Goal: Information Seeking & Learning: Check status

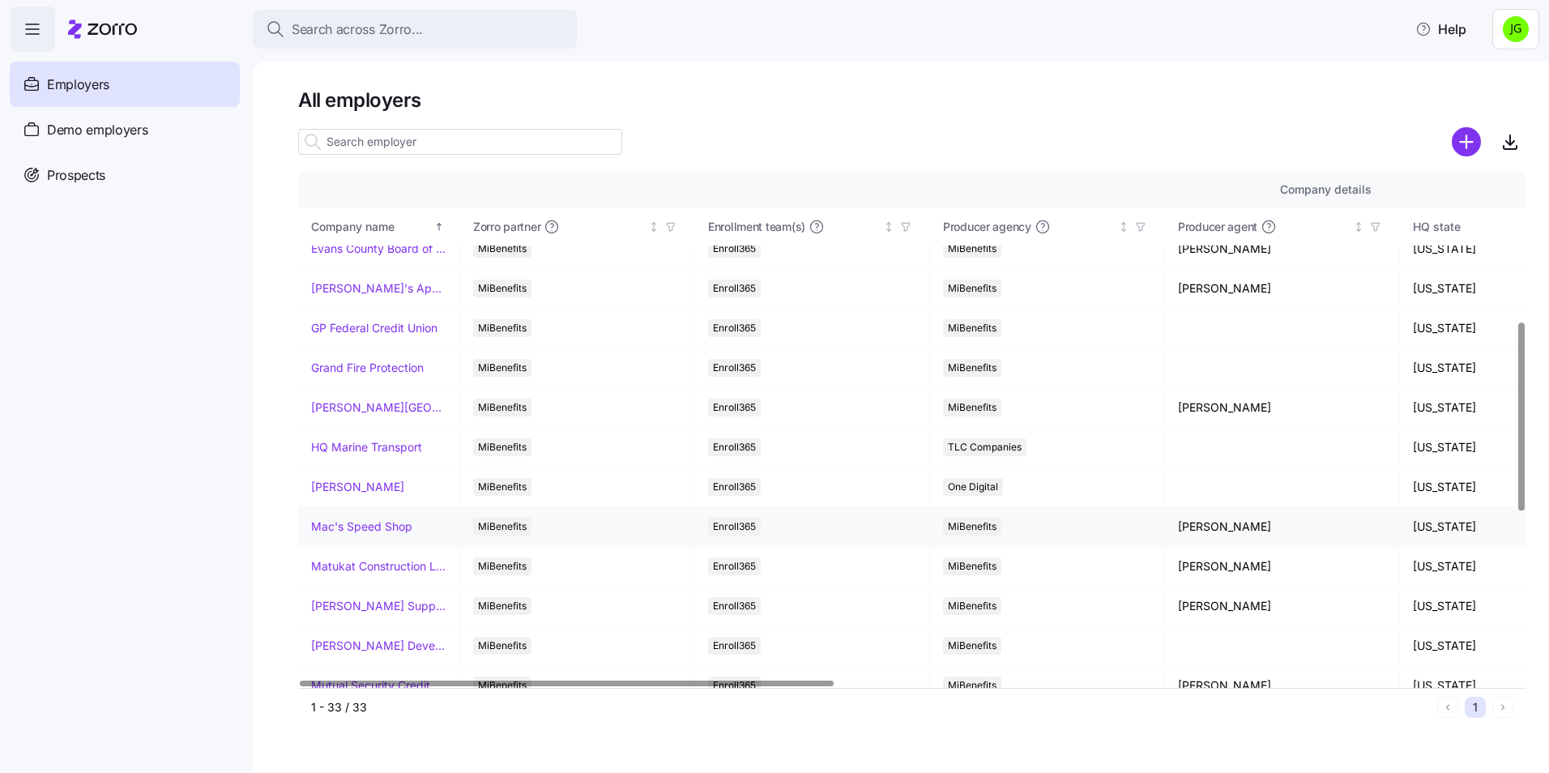
scroll to position [486, 0]
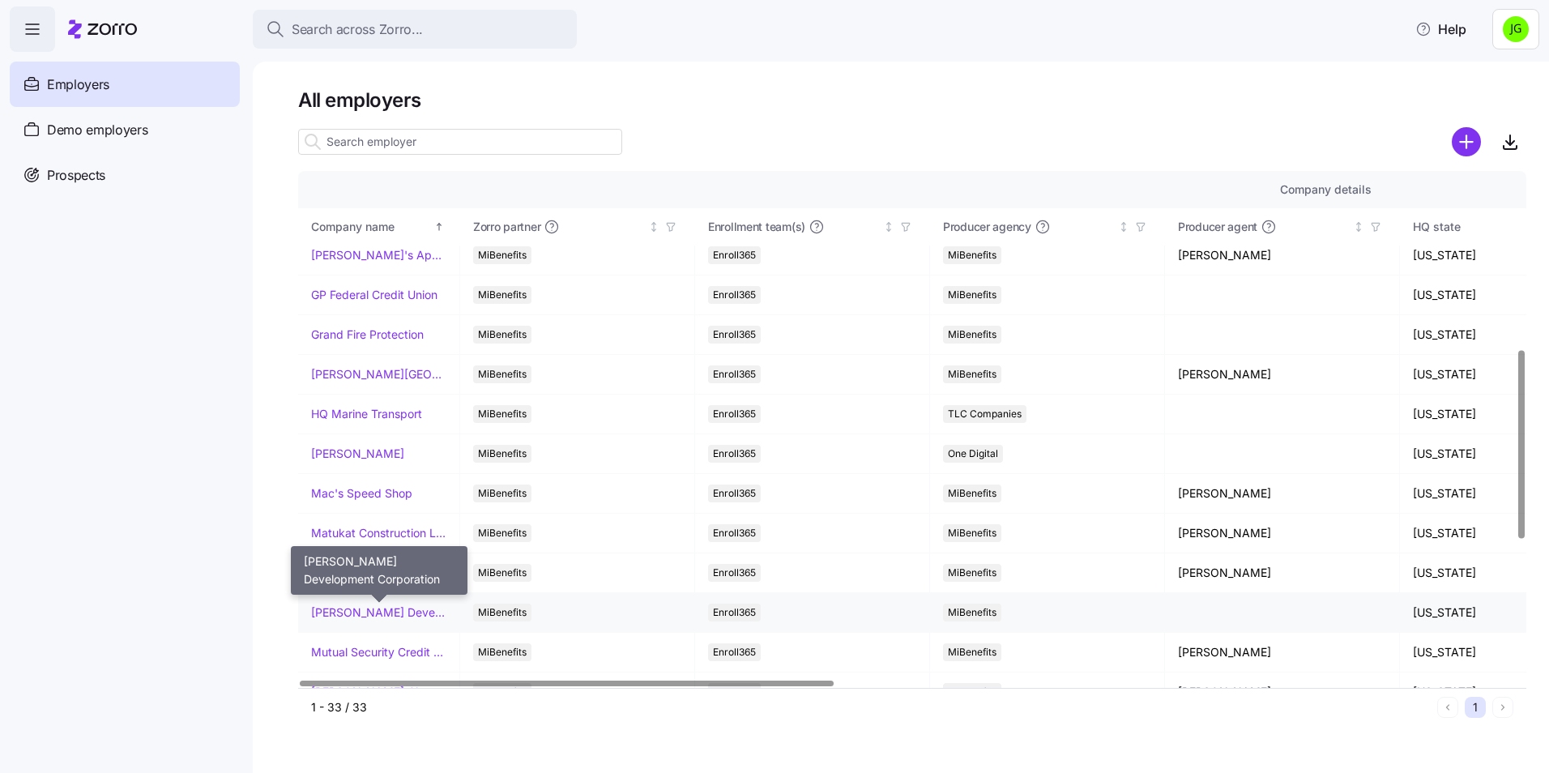
click at [398, 610] on link "[PERSON_NAME] Development Corporation" at bounding box center [378, 612] width 135 height 16
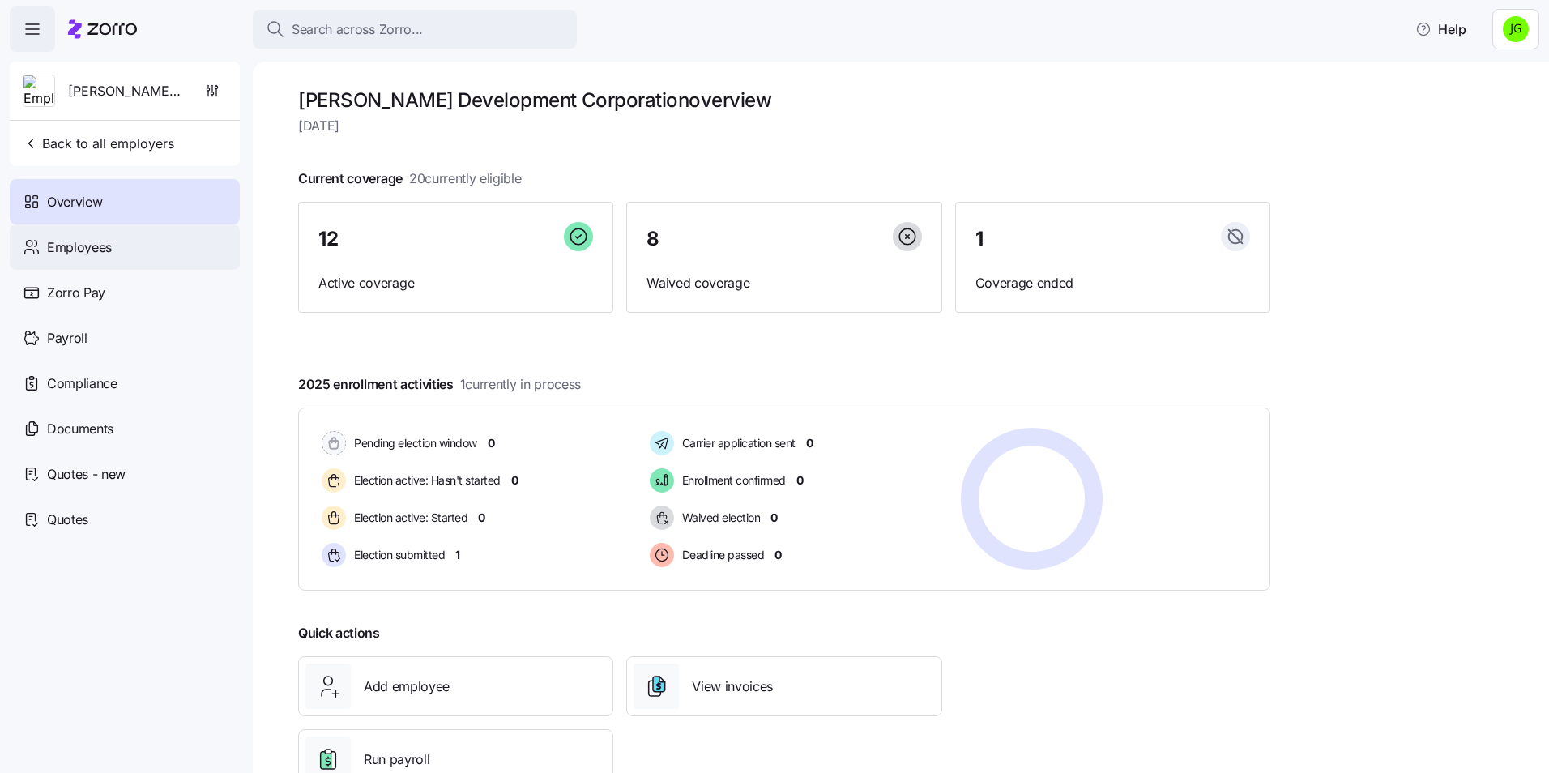
click at [109, 254] on span "Employees" at bounding box center [79, 247] width 65 height 20
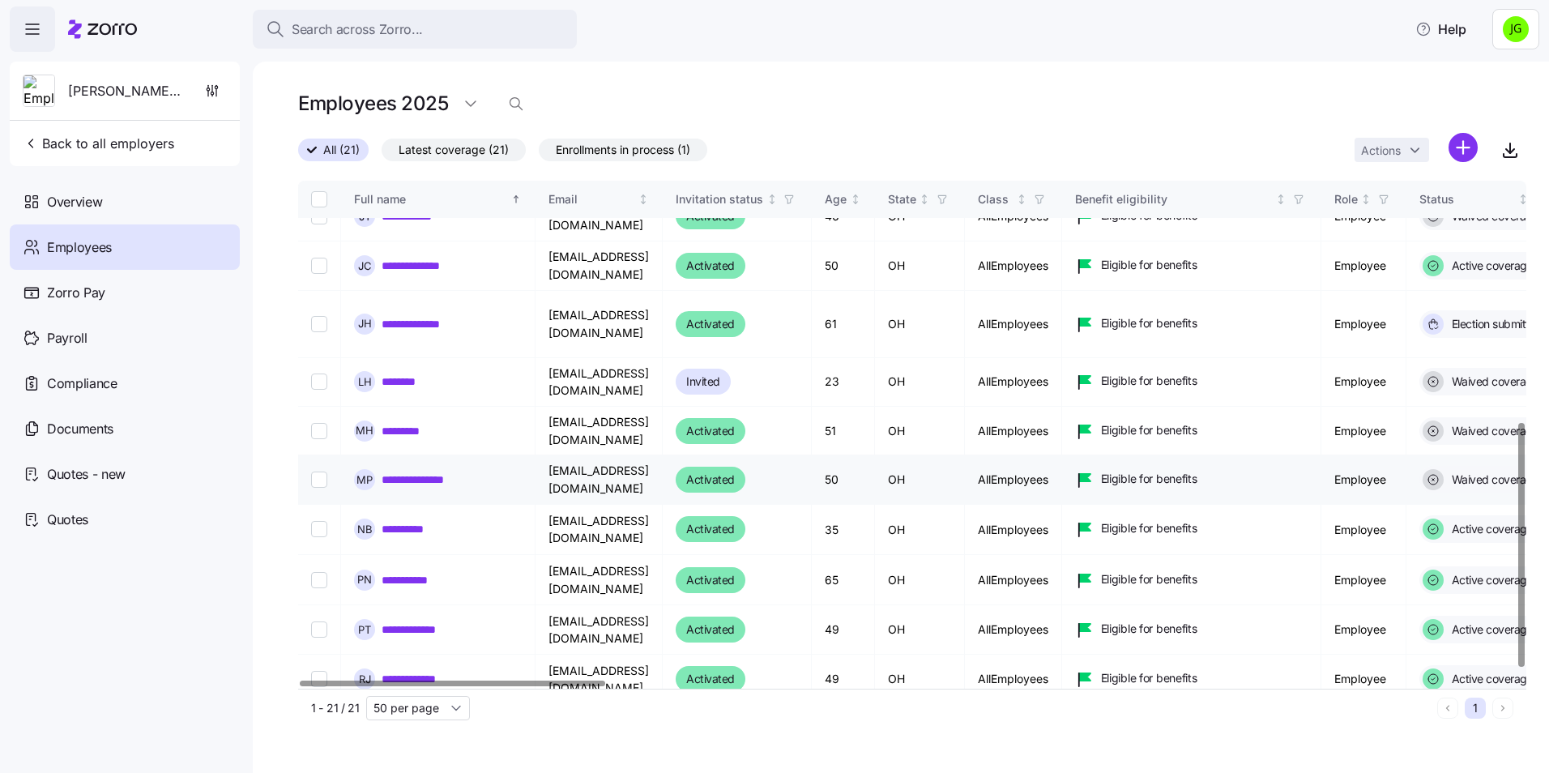
scroll to position [523, 0]
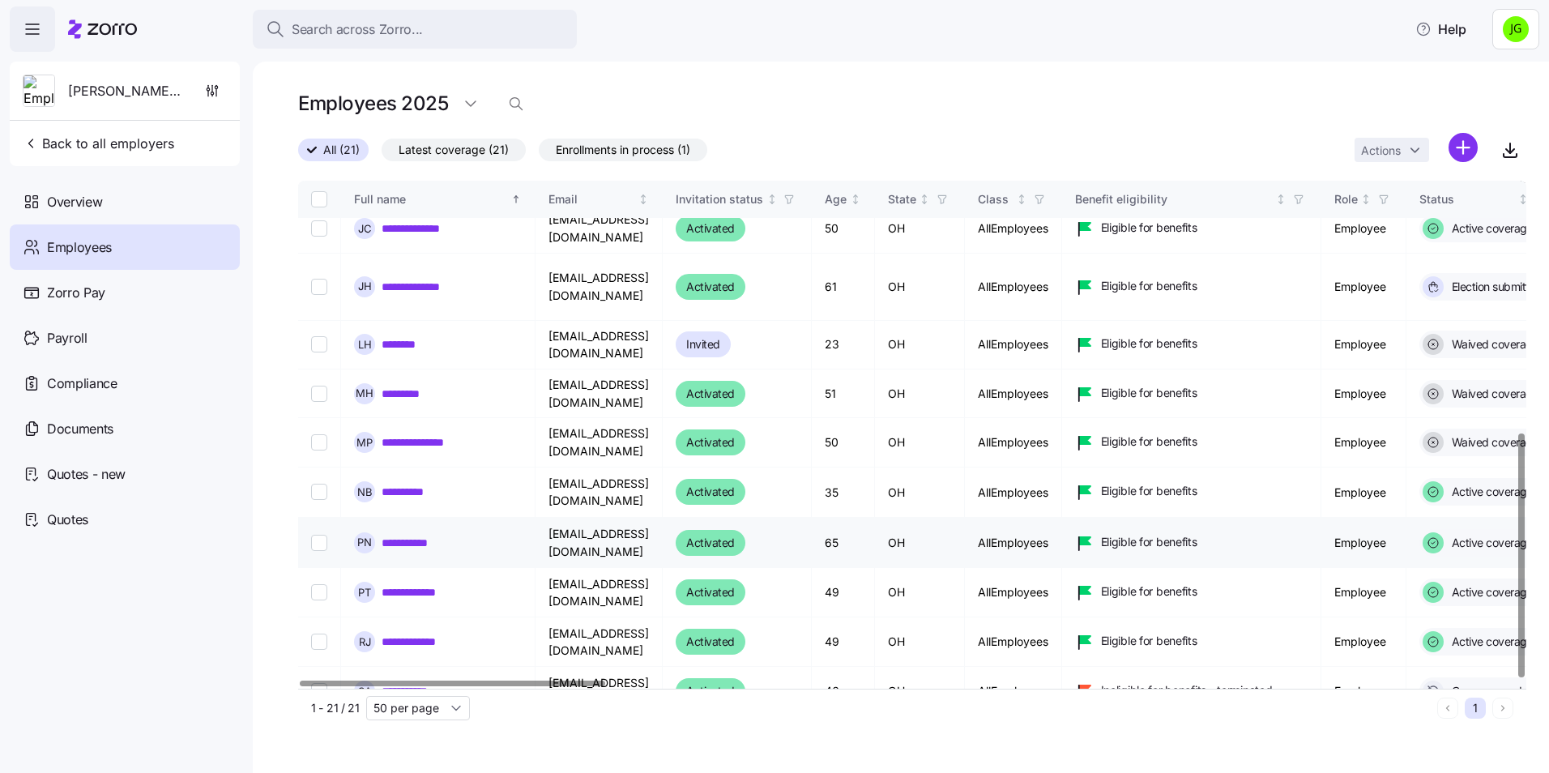
click at [438, 532] on div "**********" at bounding box center [438, 542] width 168 height 21
click at [452, 532] on div "**********" at bounding box center [438, 542] width 168 height 21
click at [641, 518] on td "[EMAIL_ADDRESS][DOMAIN_NAME]" at bounding box center [598, 543] width 127 height 50
click at [1307, 533] on div "Eligible for benefits" at bounding box center [1191, 542] width 232 height 19
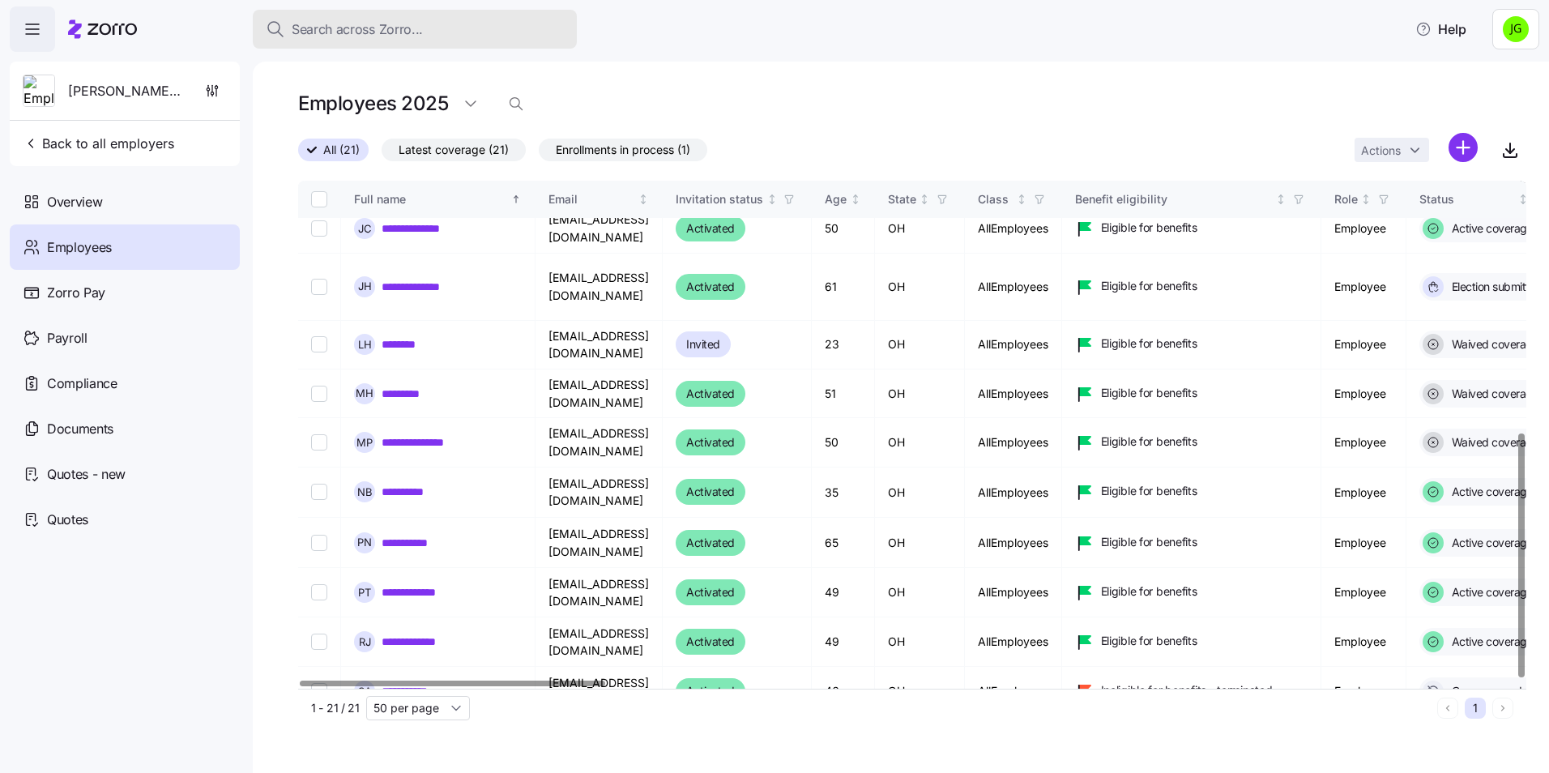
click at [416, 40] on button "Search across Zorro..." at bounding box center [415, 29] width 324 height 39
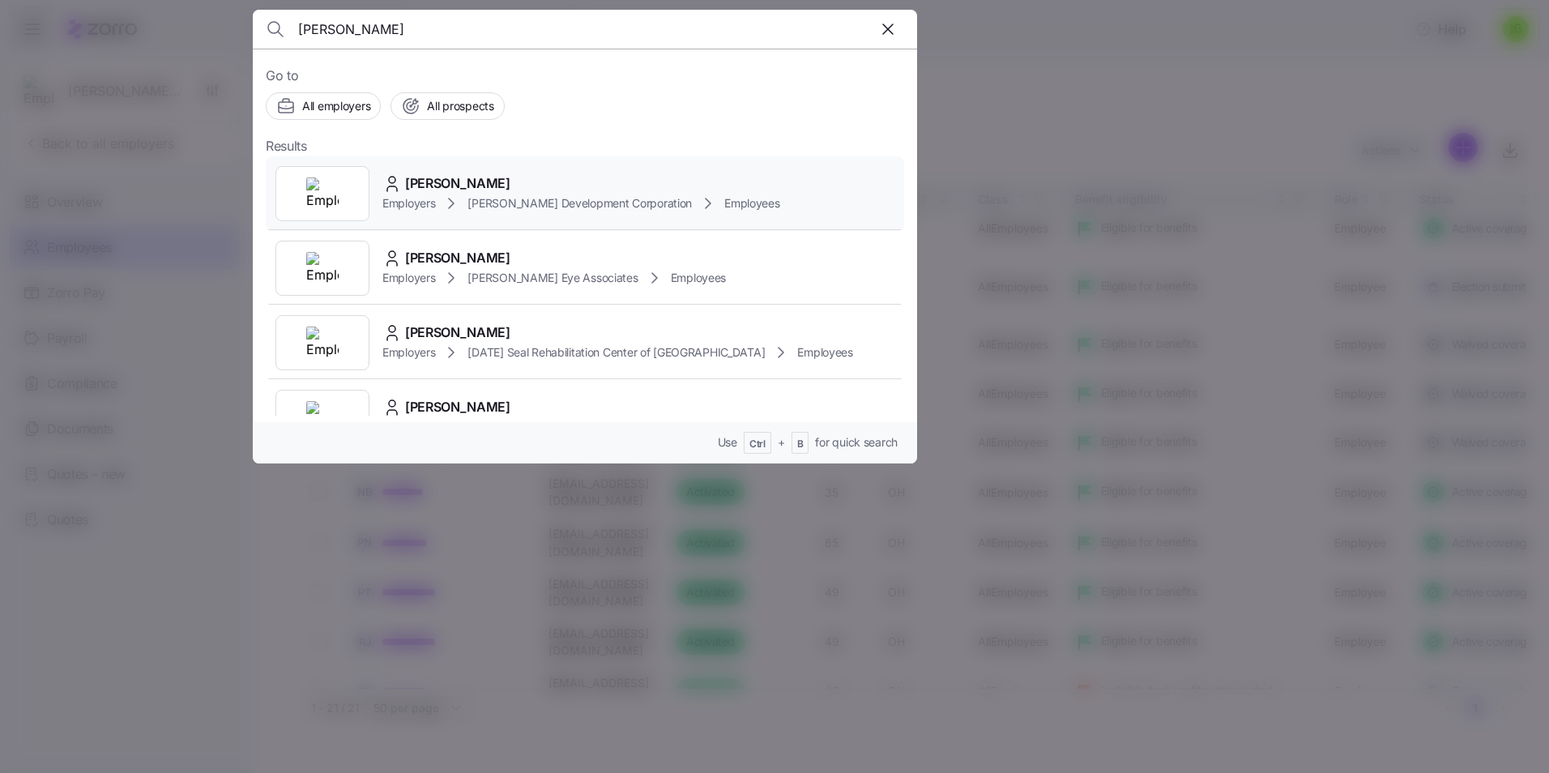
type input "[PERSON_NAME]"
click at [461, 194] on icon at bounding box center [450, 203] width 19 height 19
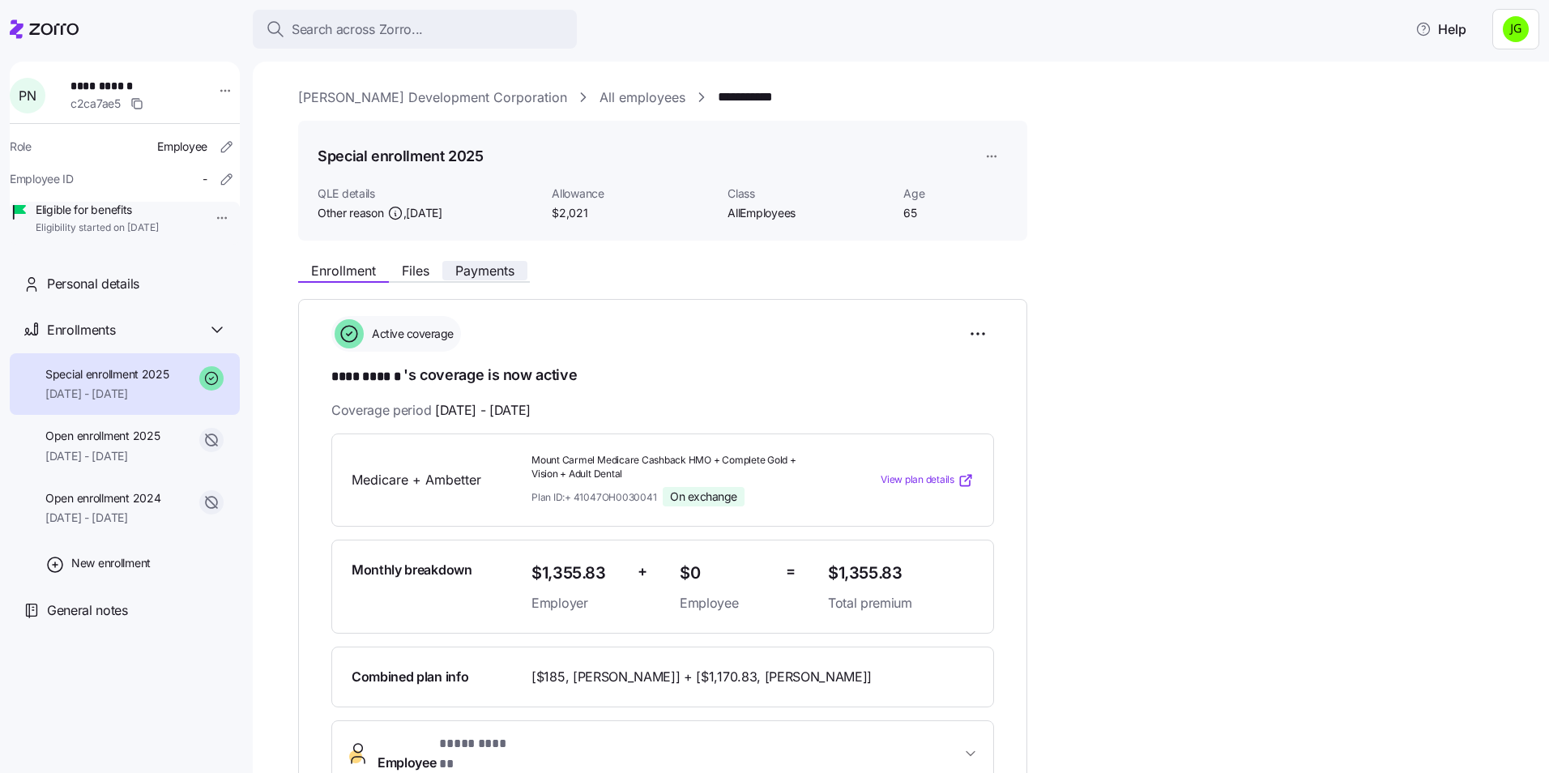
click at [488, 275] on span "Payments" at bounding box center [484, 270] width 59 height 13
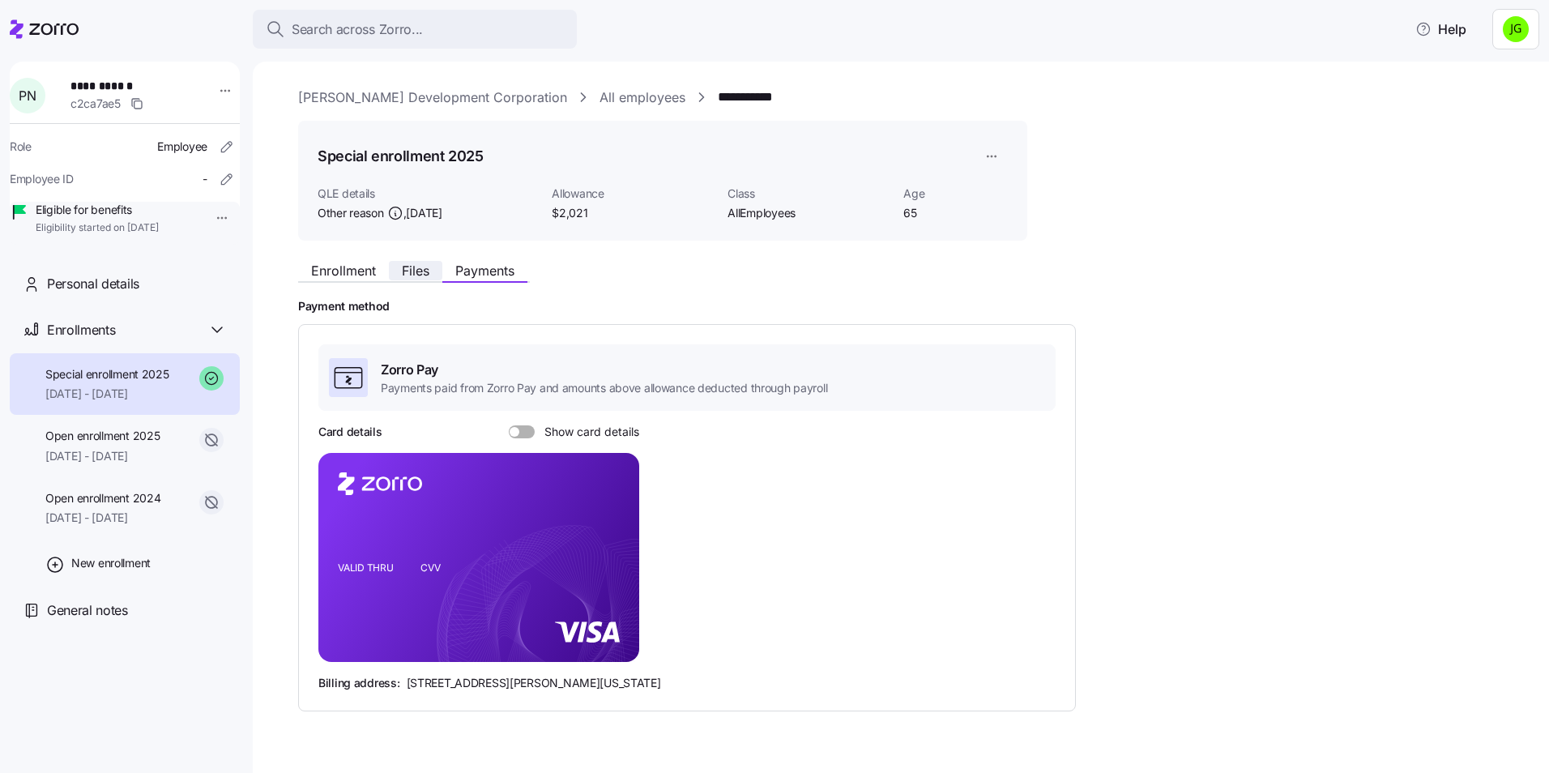
click at [407, 270] on span "Files" at bounding box center [416, 270] width 28 height 13
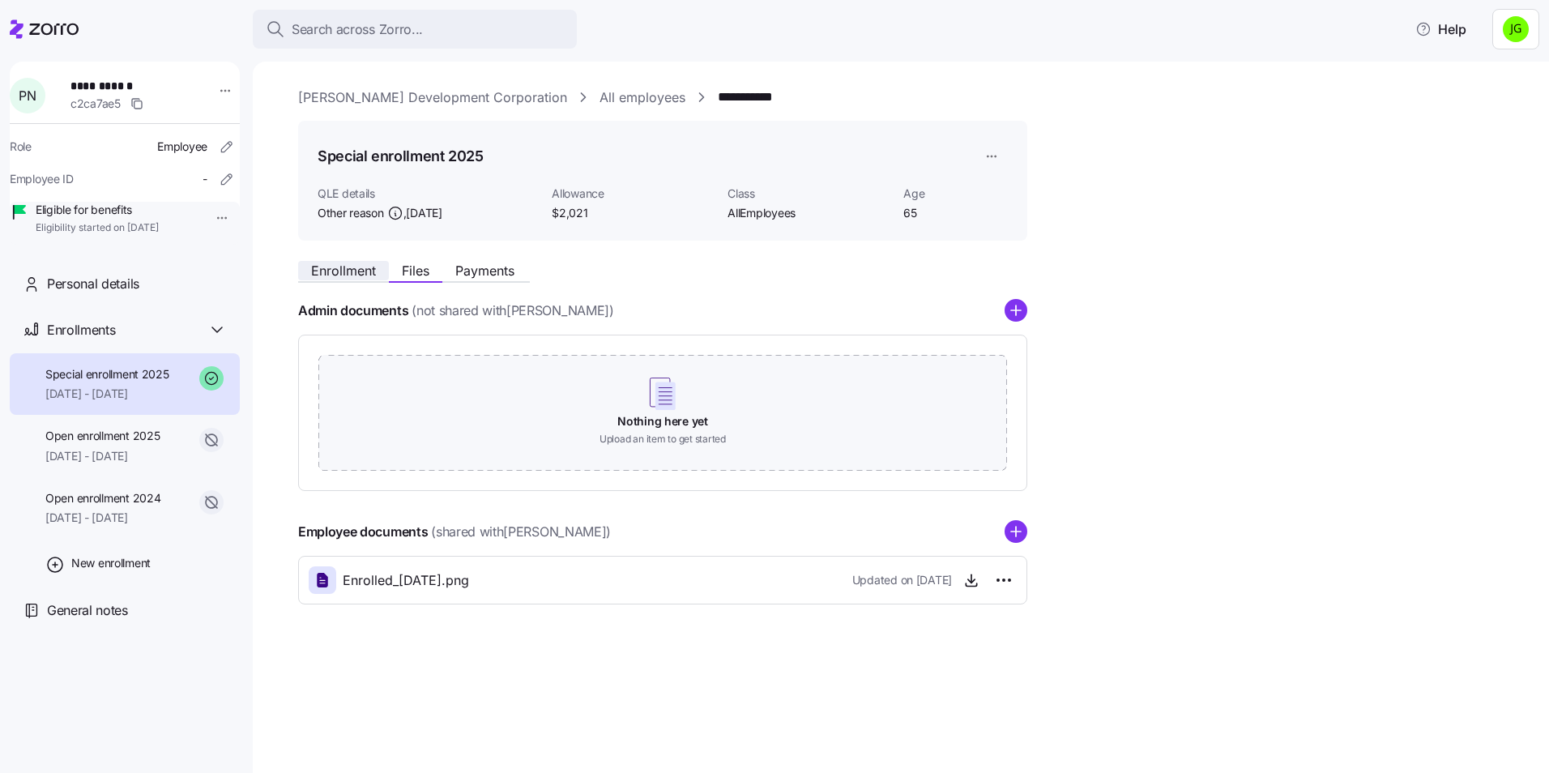
click at [353, 271] on span "Enrollment" at bounding box center [343, 270] width 65 height 13
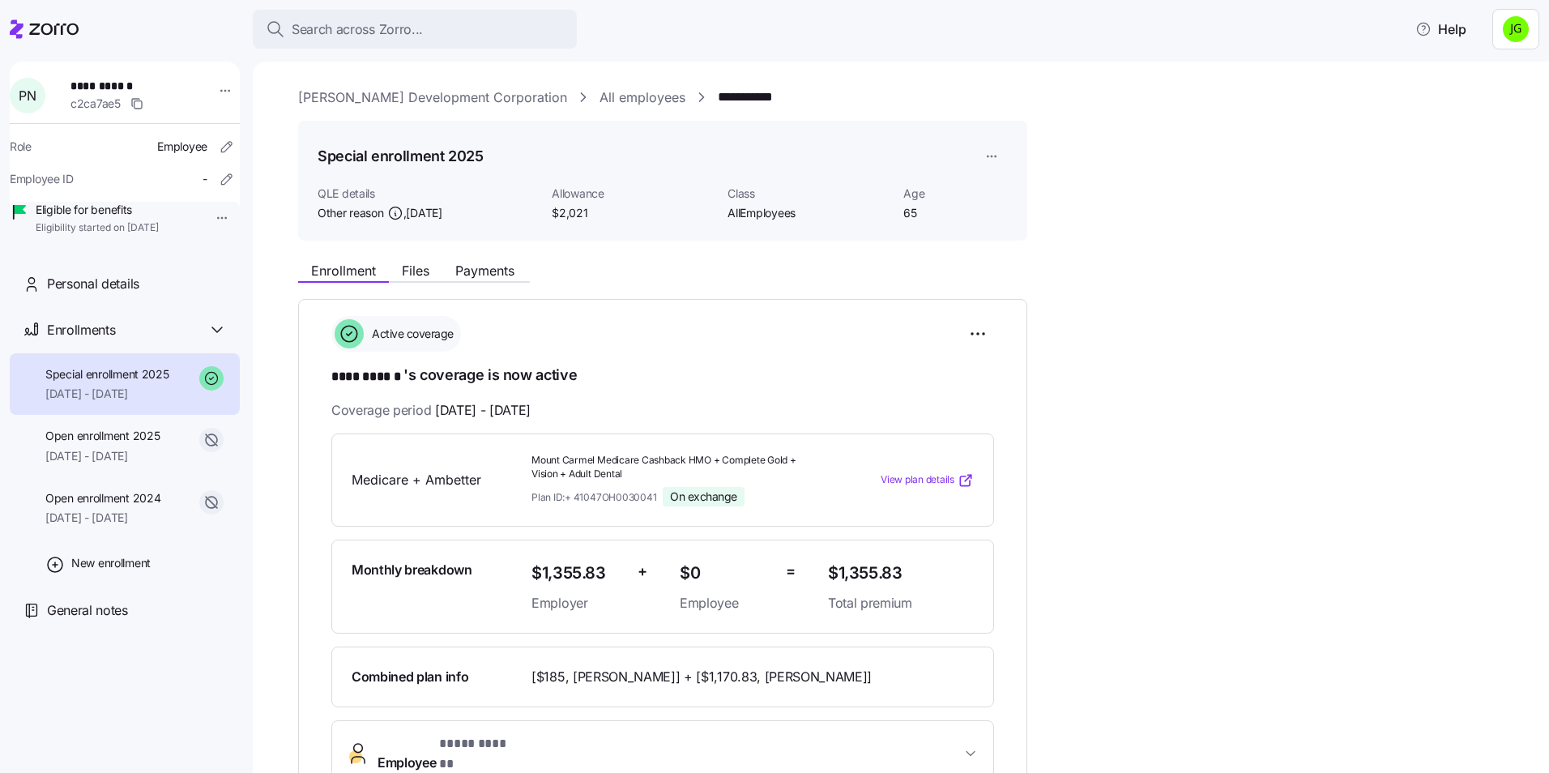
drag, startPoint x: 1430, startPoint y: 260, endPoint x: 1409, endPoint y: 286, distance: 33.4
